Goal: Check status: Check status

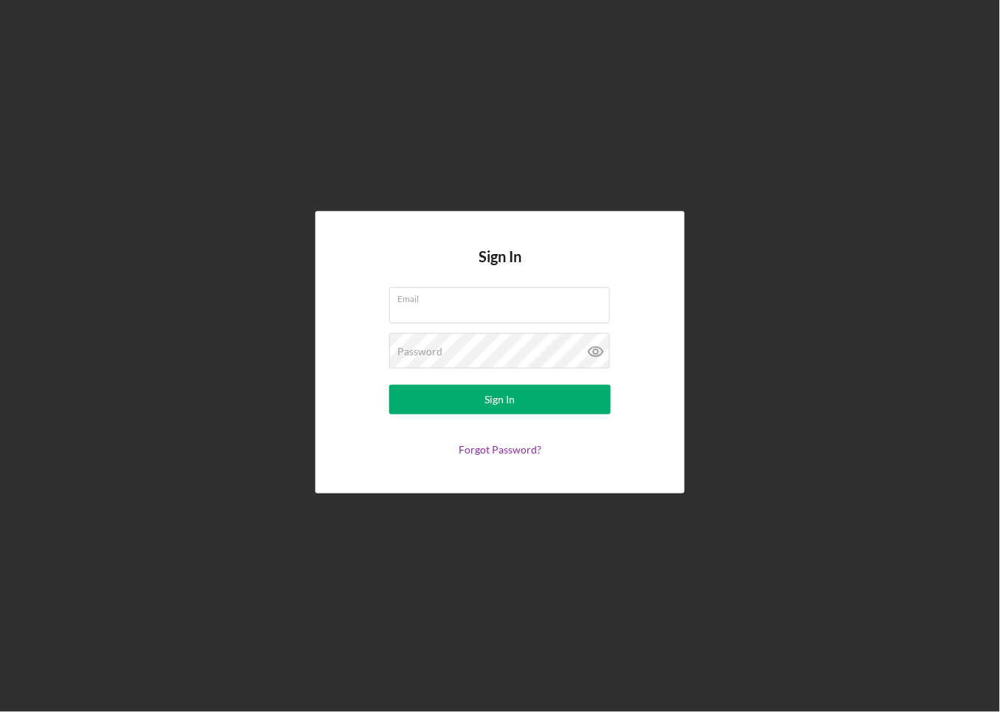
type input "[EMAIL_ADDRESS][PERSON_NAME][DOMAIN_NAME]"
click at [535, 408] on button "Sign In" at bounding box center [500, 400] width 222 height 30
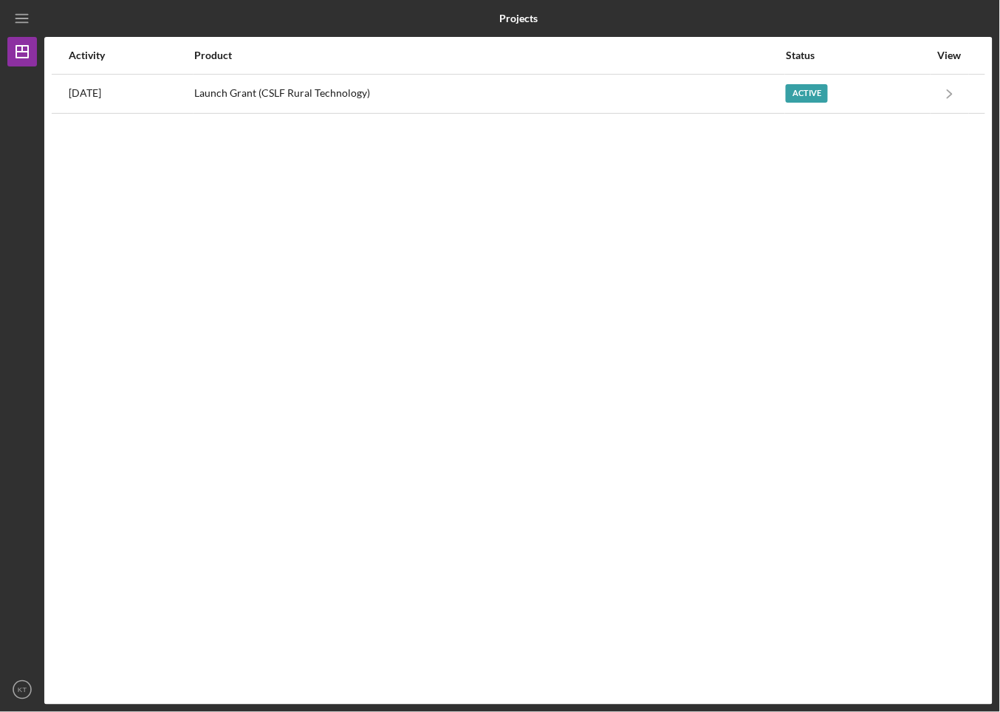
click at [796, 103] on div "Active" at bounding box center [858, 93] width 144 height 37
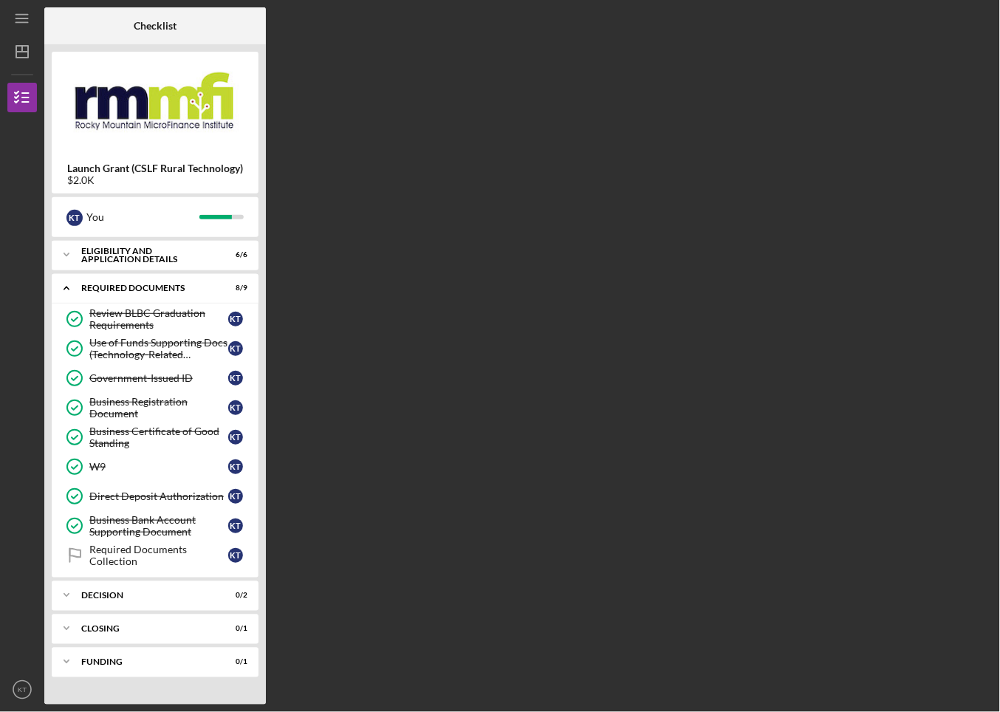
click at [142, 552] on div "Required Documents Collection" at bounding box center [158, 555] width 139 height 24
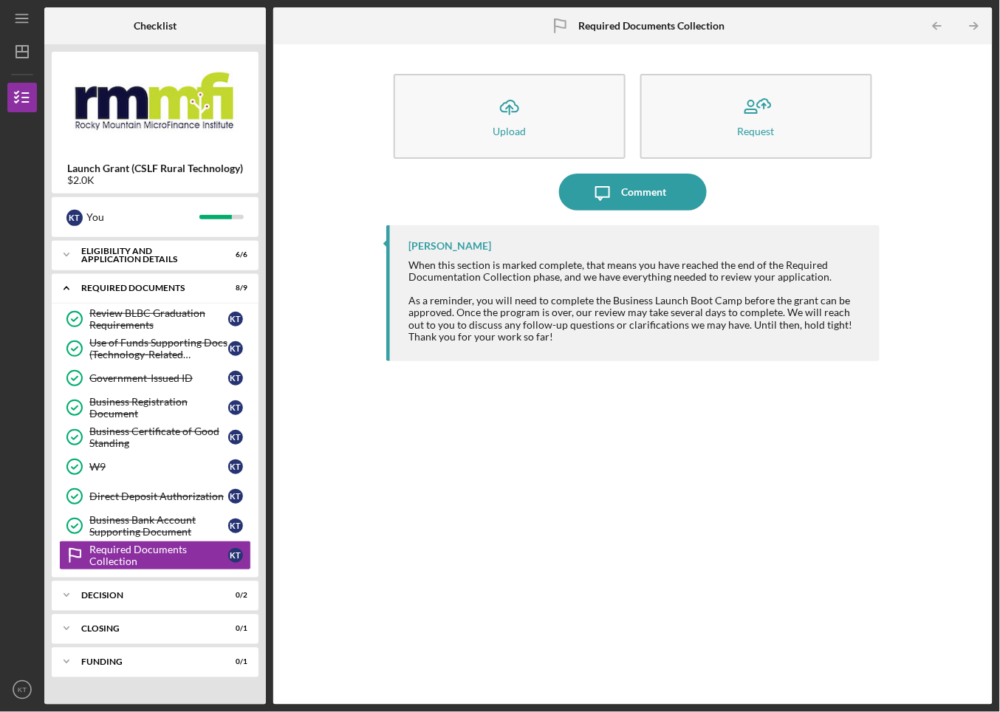
click at [143, 597] on div "Decision" at bounding box center [145, 595] width 129 height 9
